Goal: Task Accomplishment & Management: Use online tool/utility

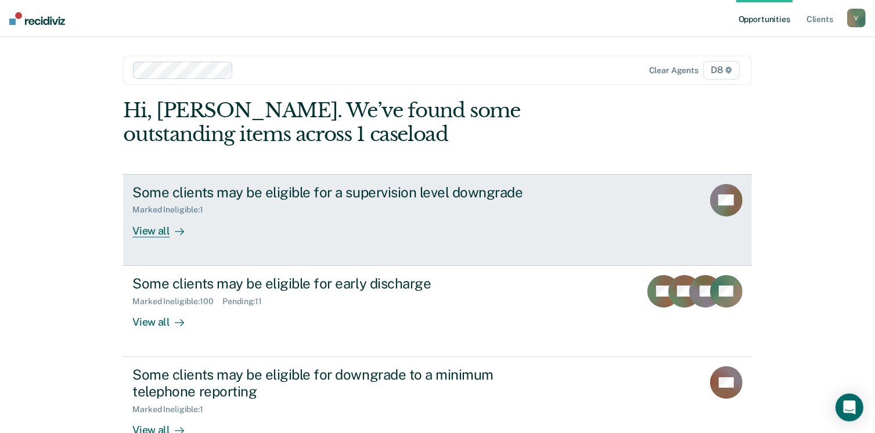
click at [158, 231] on div "View all" at bounding box center [164, 226] width 65 height 23
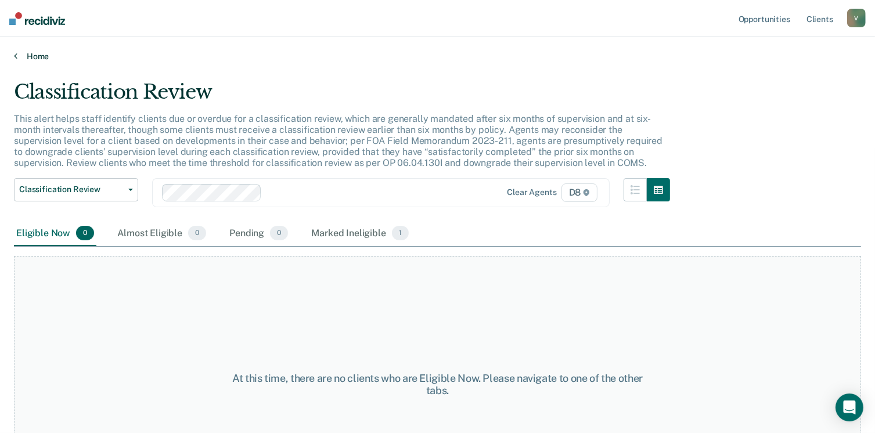
click at [35, 52] on link "Home" at bounding box center [437, 56] width 847 height 10
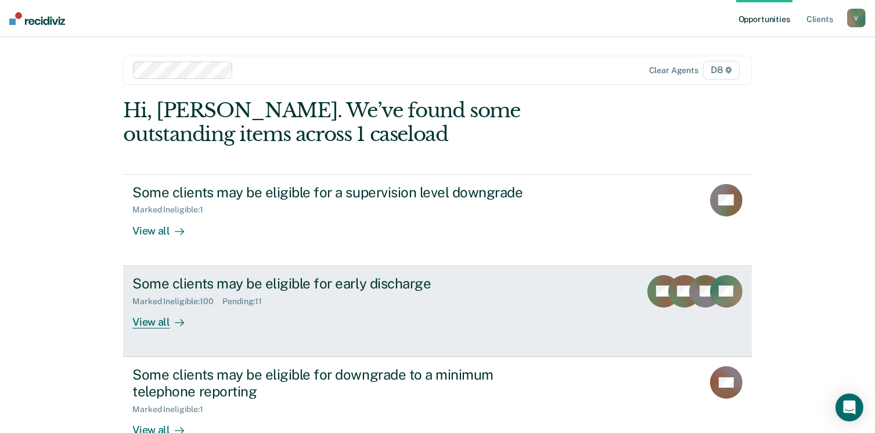
click at [170, 319] on div at bounding box center [177, 321] width 14 height 13
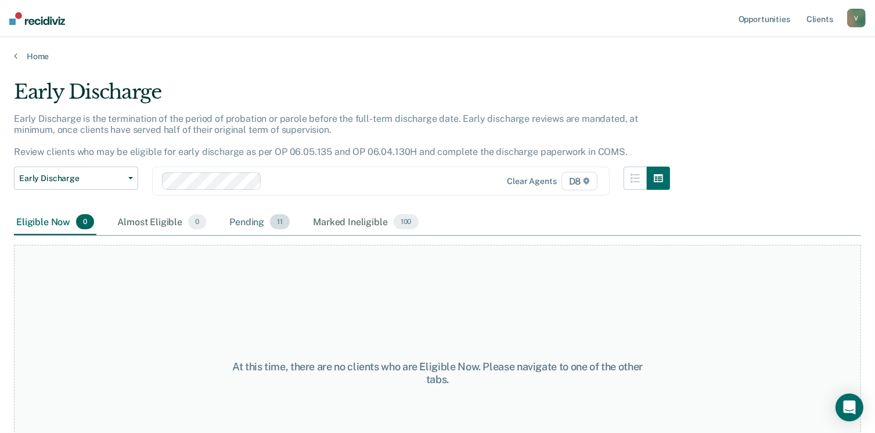
click at [251, 218] on div "Pending 11" at bounding box center [259, 223] width 65 height 26
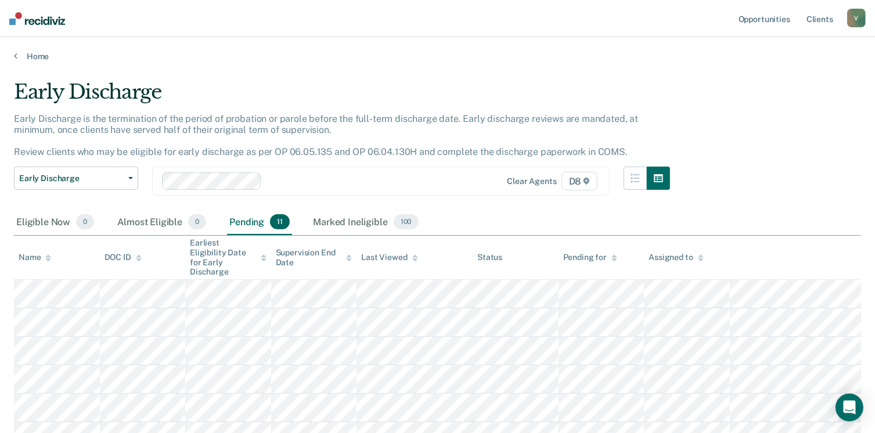
drag, startPoint x: 27, startPoint y: 52, endPoint x: 380, endPoint y: 74, distance: 353.8
click at [380, 74] on main "Early Discharge Early Discharge is the termination of the period of probation o…" at bounding box center [437, 368] width 875 height 612
click at [33, 52] on link "Home" at bounding box center [437, 56] width 847 height 10
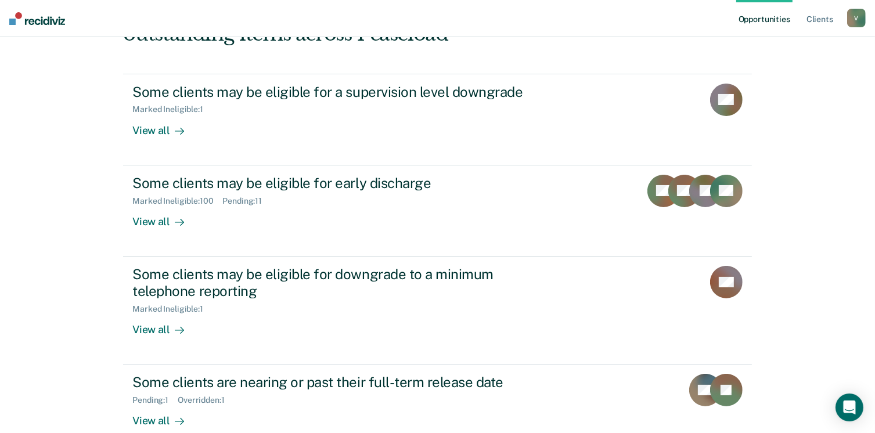
scroll to position [139, 0]
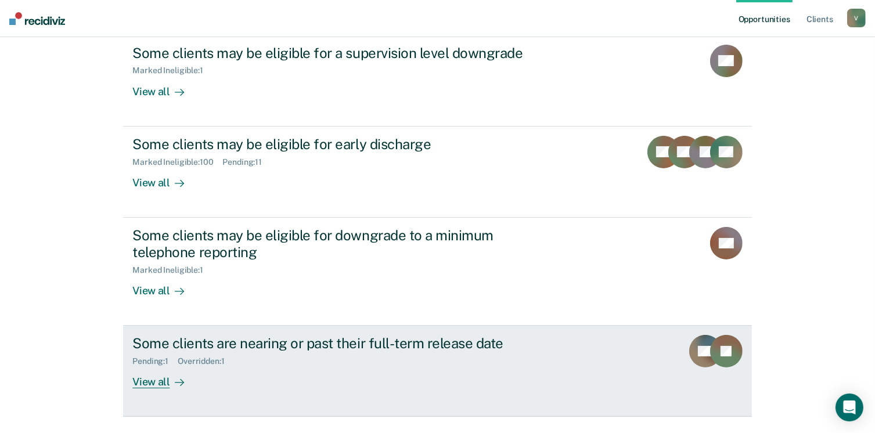
click at [153, 380] on div "View all" at bounding box center [164, 377] width 65 height 23
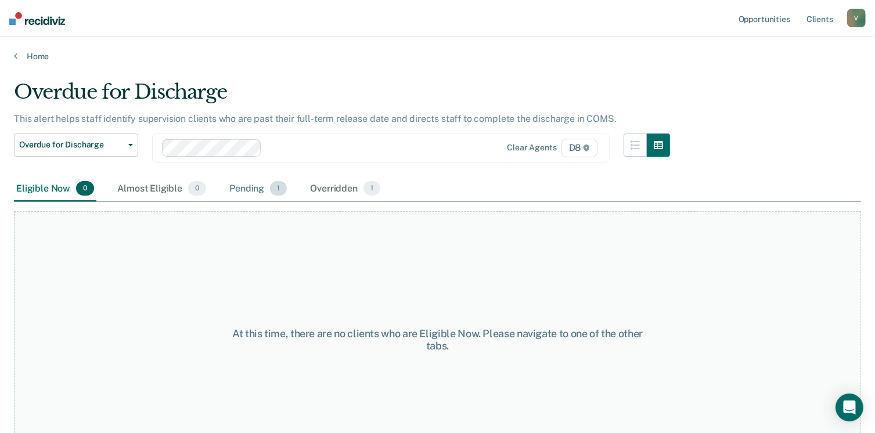
click at [253, 189] on div "Pending 1" at bounding box center [258, 190] width 62 height 26
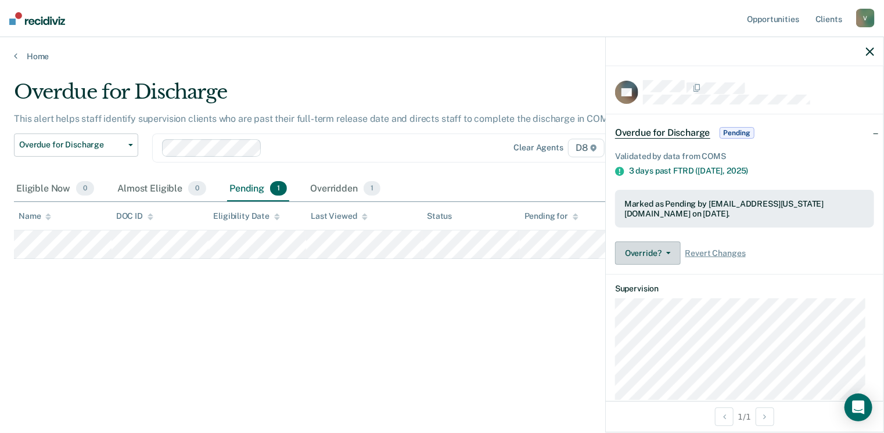
click at [652, 258] on button "Override?" at bounding box center [648, 253] width 66 height 23
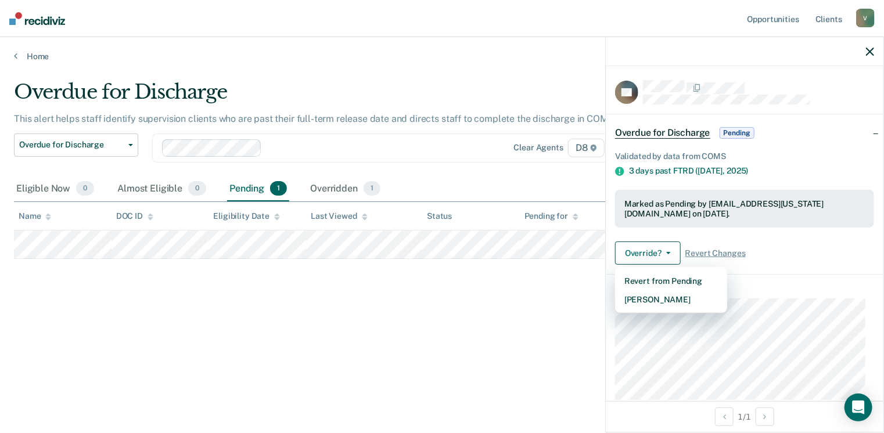
click at [483, 319] on div "Overdue for Discharge This alert helps staff identify supervision clients who a…" at bounding box center [442, 213] width 856 height 266
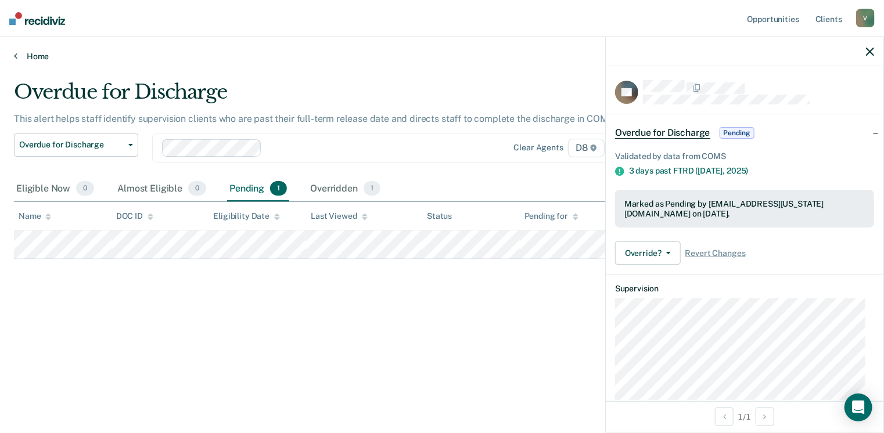
drag, startPoint x: 483, startPoint y: 319, endPoint x: 28, endPoint y: 57, distance: 525.0
click at [28, 57] on link "Home" at bounding box center [442, 56] width 856 height 10
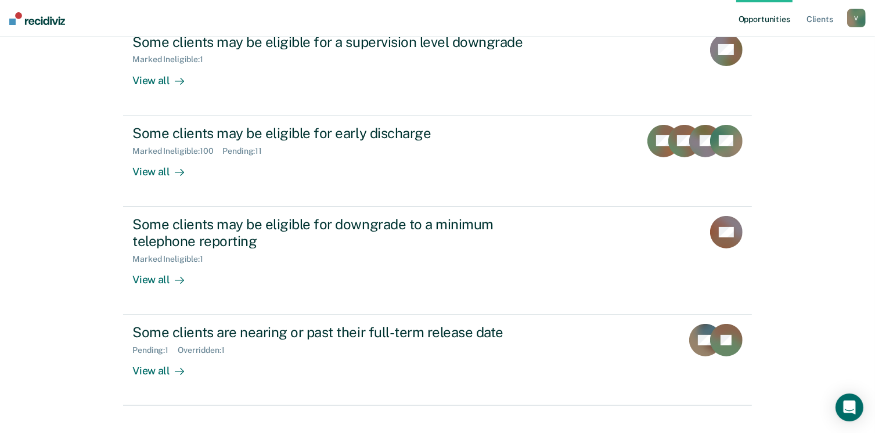
scroll to position [163, 0]
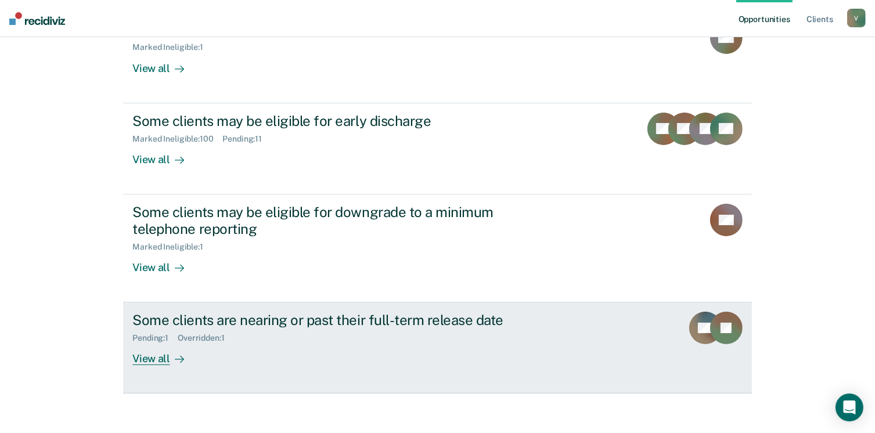
click at [153, 358] on div "View all" at bounding box center [164, 354] width 65 height 23
